Goal: Transaction & Acquisition: Purchase product/service

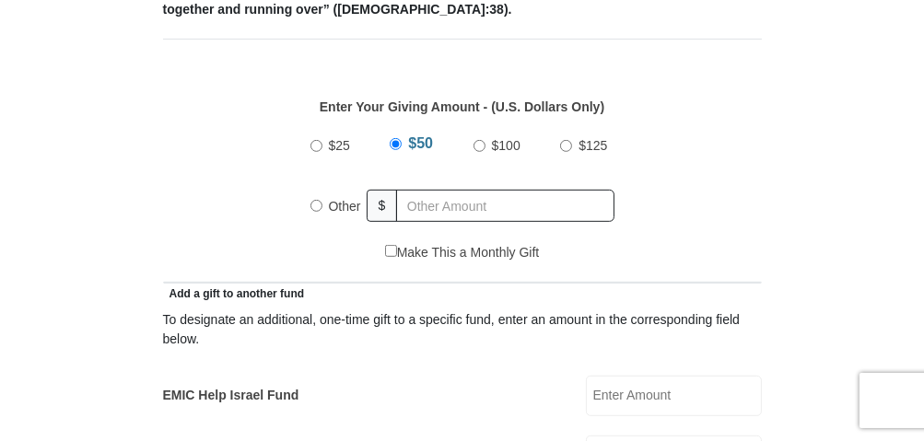
scroll to position [780, 0]
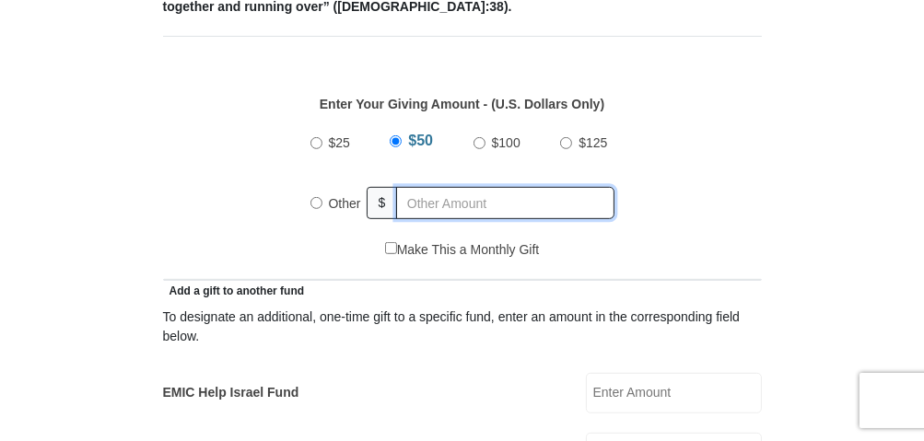
radio input "true"
click at [430, 199] on input "text" at bounding box center [509, 203] width 211 height 32
type input "450.00"
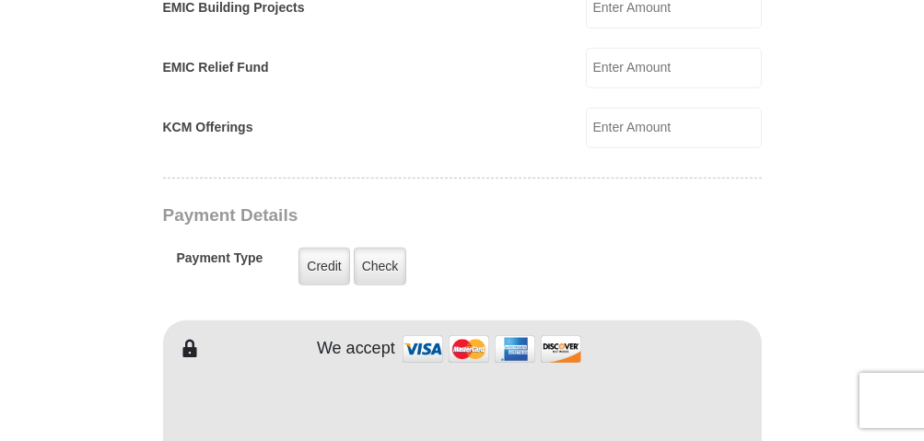
scroll to position [1296, 0]
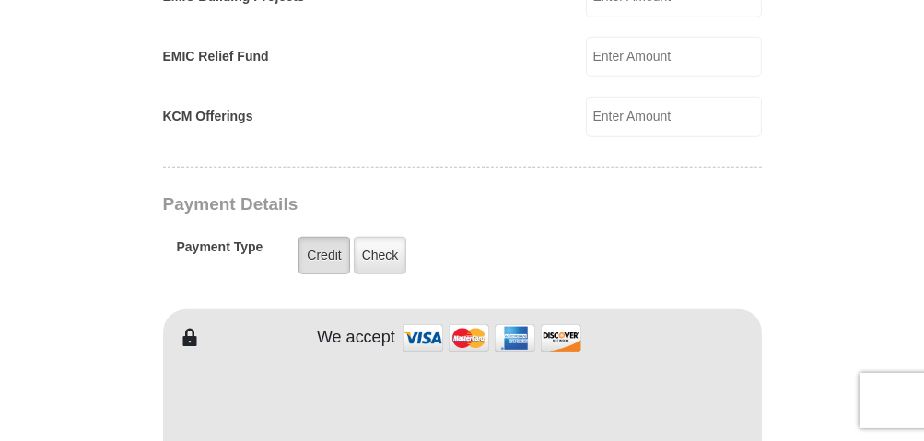
click at [320, 249] on label "Credit" at bounding box center [324, 256] width 51 height 38
click at [0, 0] on input "Credit" at bounding box center [0, 0] width 0 height 0
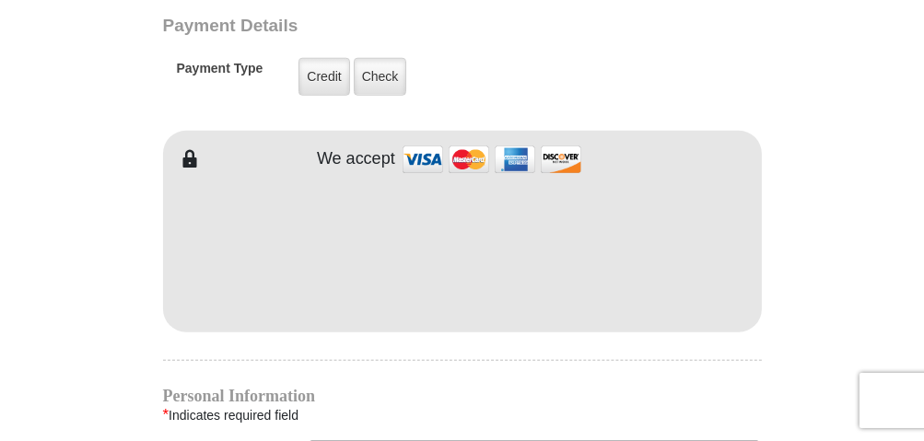
scroll to position [1471, 0]
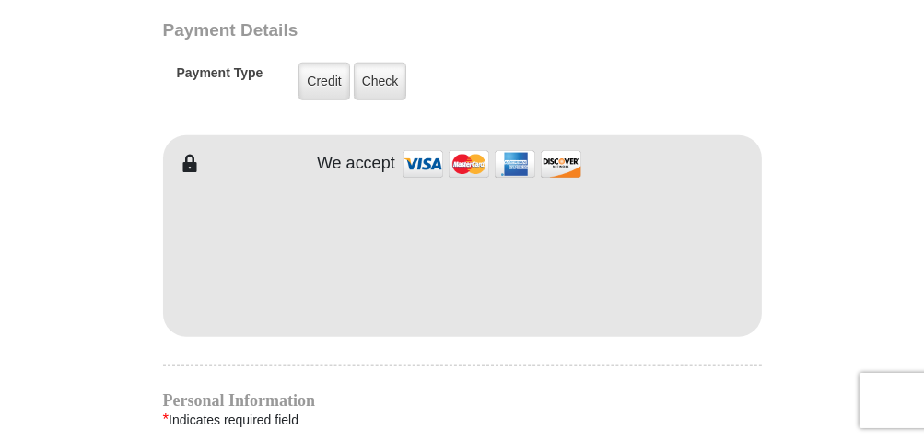
type input "[PERSON_NAME]"
type input "Seabrook"
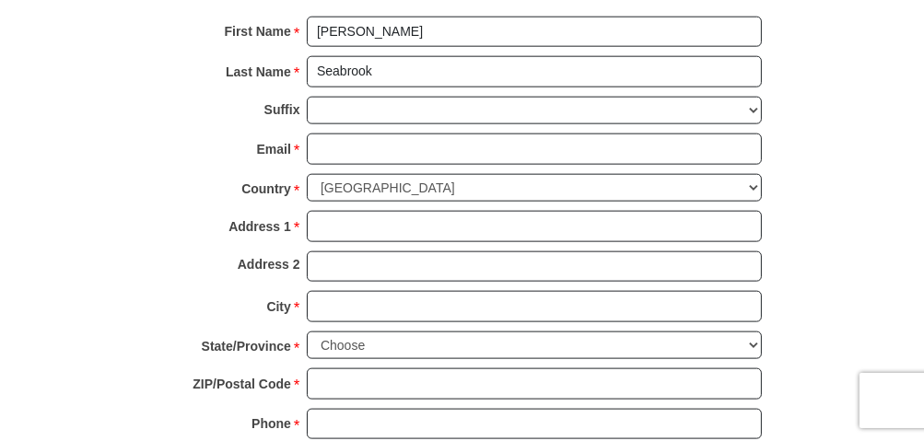
scroll to position [1924, 0]
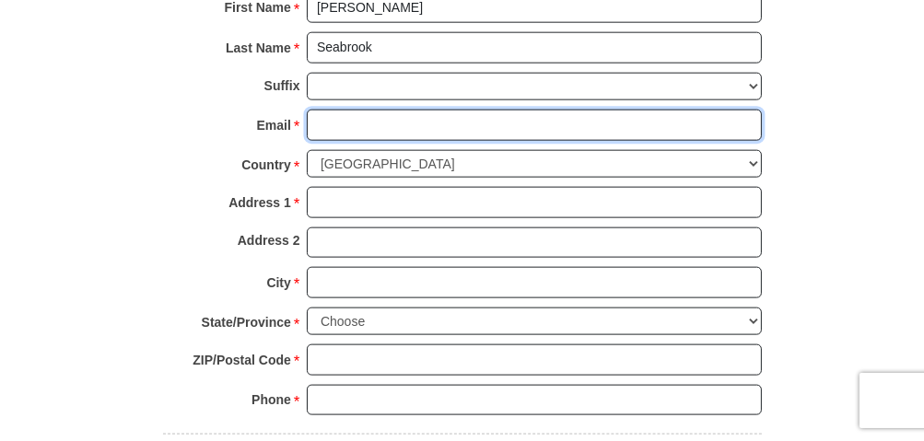
click at [328, 110] on input "Email *" at bounding box center [534, 125] width 455 height 31
type input "[EMAIL_ADDRESS][DOMAIN_NAME]"
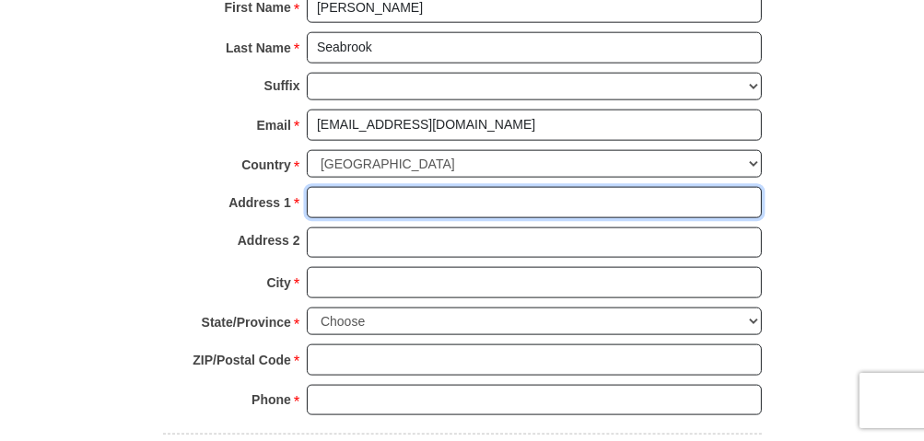
type input "[STREET_ADDRESS]"
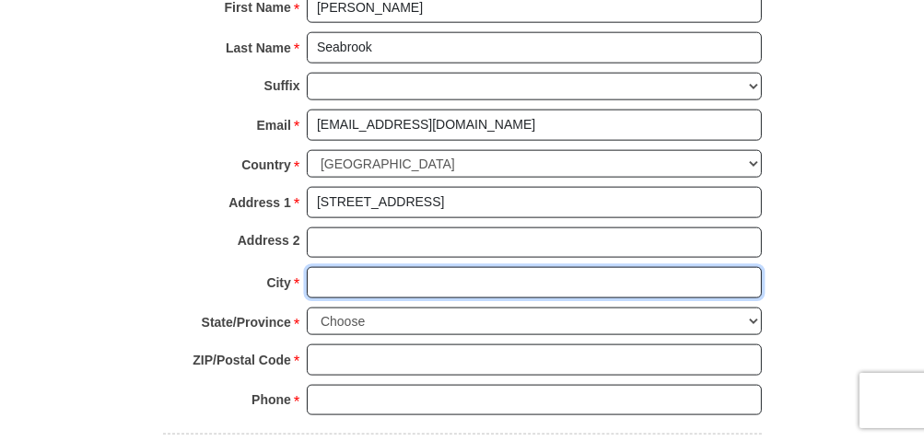
type input "[GEOGRAPHIC_DATA]"
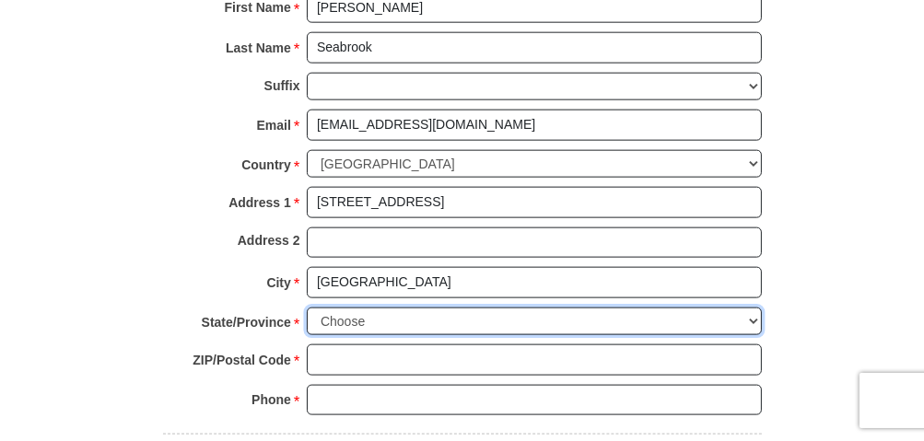
select select "NC"
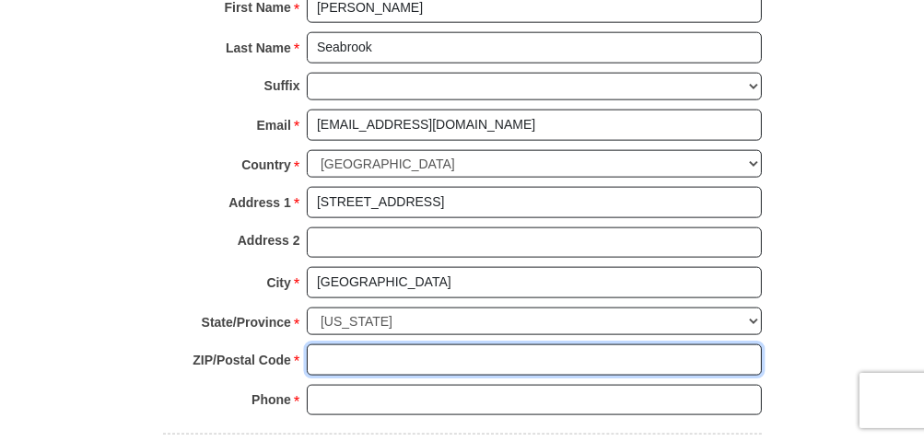
type input "28785"
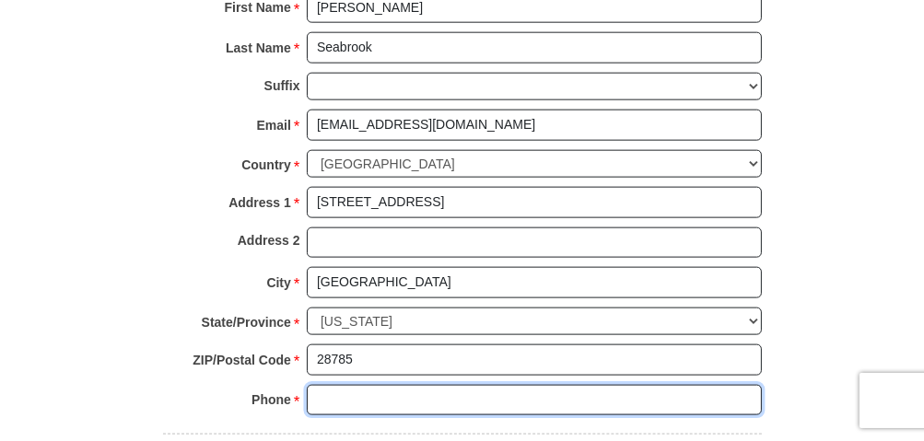
type input "8285502846"
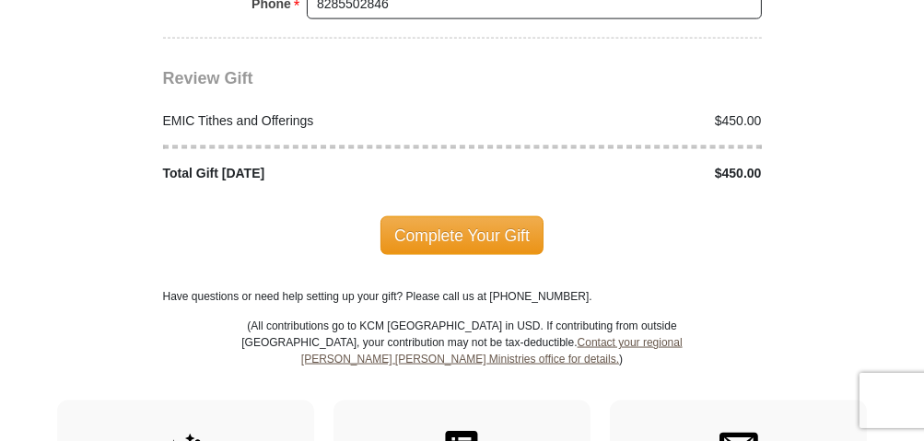
scroll to position [2336, 0]
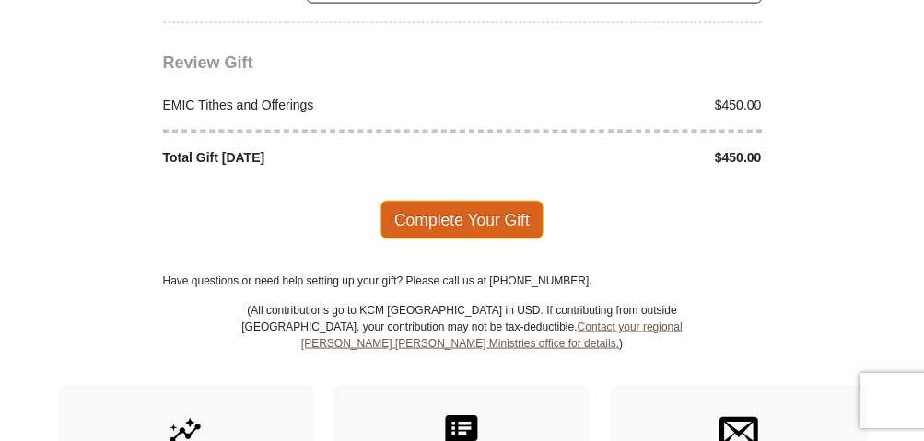
click at [463, 201] on span "Complete Your Gift" at bounding box center [462, 220] width 163 height 39
